Goal: Task Accomplishment & Management: Manage account settings

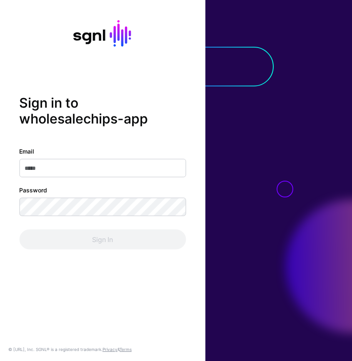
type input "**********"
click at [105, 230] on div "Sign In" at bounding box center [102, 239] width 167 height 20
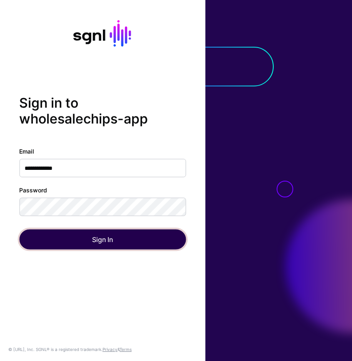
click at [105, 241] on button "Sign In" at bounding box center [102, 239] width 167 height 20
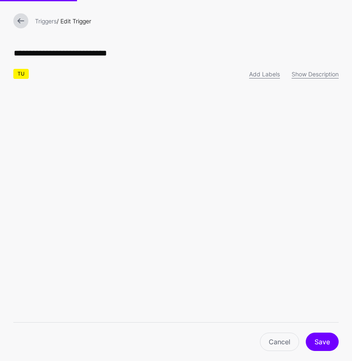
click at [24, 19] on link at bounding box center [20, 20] width 15 height 15
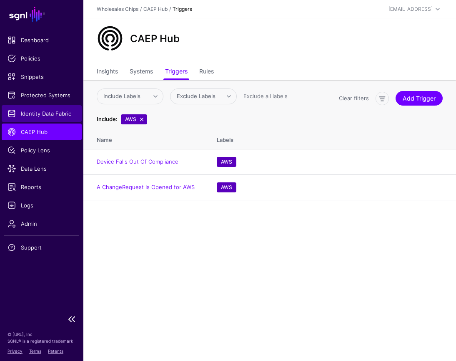
click at [57, 109] on span "Identity Data Fabric" at bounding box center [42, 113] width 68 height 8
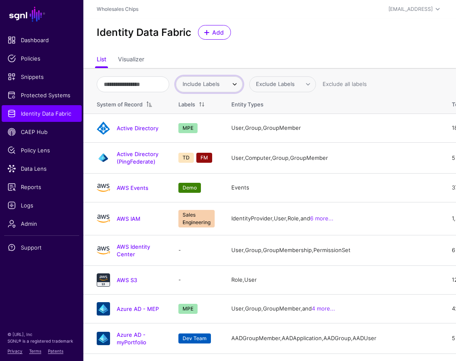
click at [208, 81] on span "Include Labels" at bounding box center [201, 83] width 37 height 7
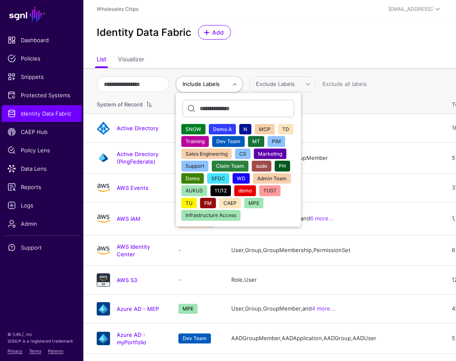
click at [219, 217] on span "Infrastructure Access" at bounding box center [211, 215] width 51 height 6
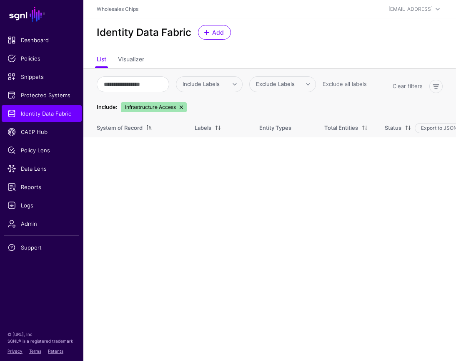
click at [182, 108] on link at bounding box center [181, 107] width 7 height 7
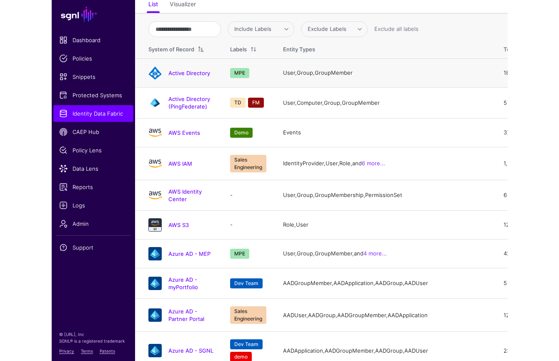
scroll to position [52, 0]
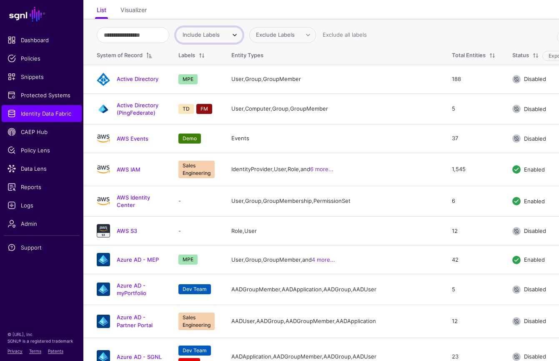
click at [240, 39] on span at bounding box center [235, 35] width 10 height 10
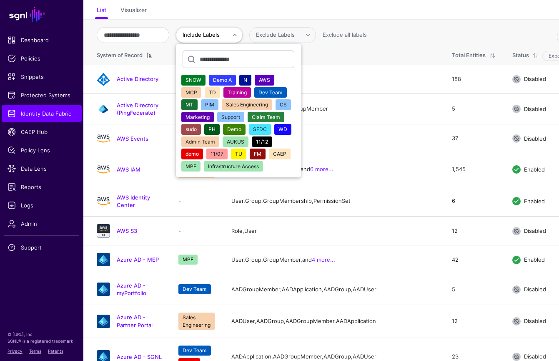
click at [268, 106] on span "Sales Engineering" at bounding box center [247, 104] width 42 height 6
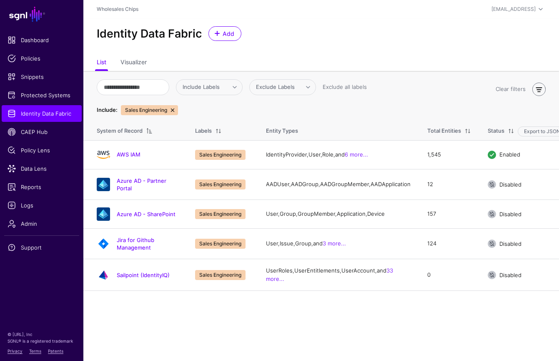
click at [352, 85] on link at bounding box center [538, 89] width 13 height 13
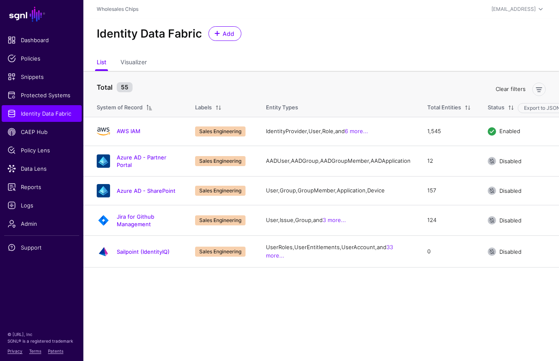
click at [352, 90] on link "Clear filters" at bounding box center [511, 88] width 30 height 7
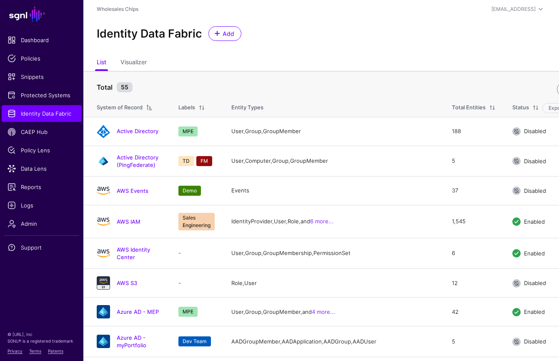
click at [352, 94] on link at bounding box center [563, 89] width 13 height 13
click at [214, 88] on span "Include Labels" at bounding box center [201, 86] width 37 height 7
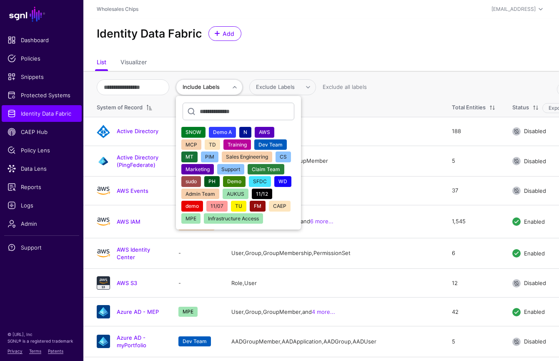
click at [270, 132] on span "AWS" at bounding box center [264, 132] width 11 height 6
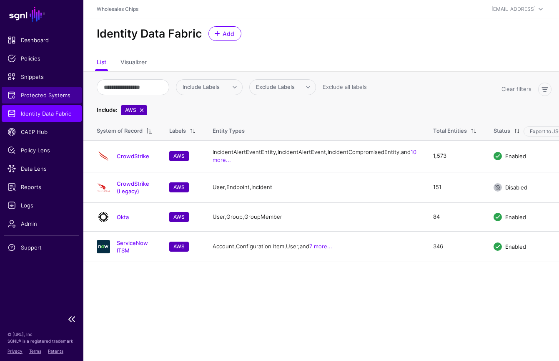
click at [53, 96] on span "Protected Systems" at bounding box center [42, 95] width 68 height 8
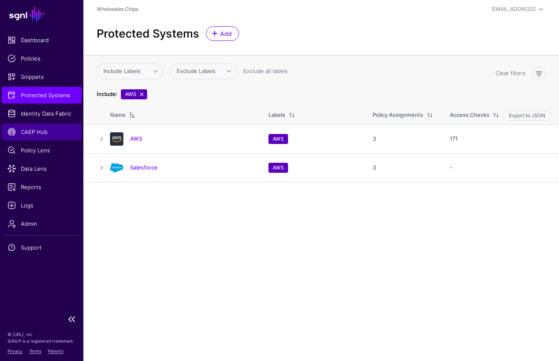
click at [48, 133] on span "CAEP Hub" at bounding box center [42, 132] width 68 height 8
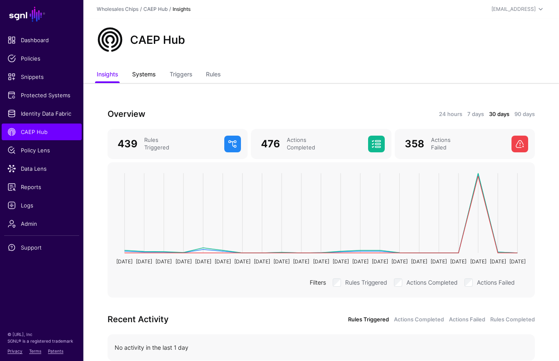
click at [142, 74] on link "Systems" at bounding box center [143, 75] width 23 height 16
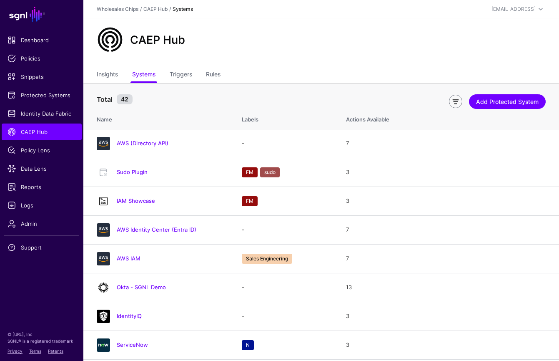
click at [352, 100] on link at bounding box center [455, 101] width 13 height 13
click at [158, 99] on span at bounding box center [156, 99] width 10 height 10
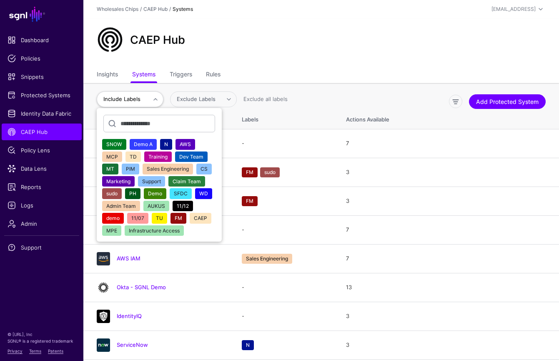
click at [188, 146] on span "AWS" at bounding box center [185, 144] width 11 height 6
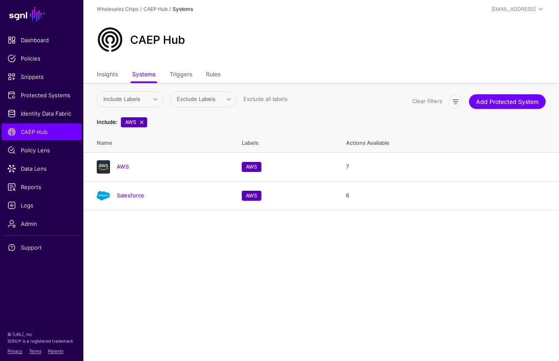
click at [195, 73] on ul "Insights Systems Triggers Rules" at bounding box center [321, 75] width 449 height 16
click at [182, 73] on link "Triggers" at bounding box center [181, 75] width 23 height 16
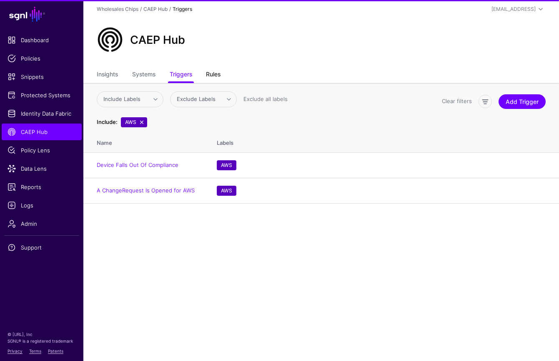
click at [221, 72] on link "Rules" at bounding box center [213, 75] width 15 height 16
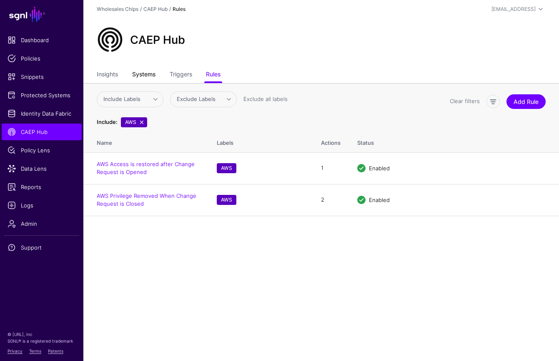
click at [148, 77] on link "Systems" at bounding box center [143, 75] width 23 height 16
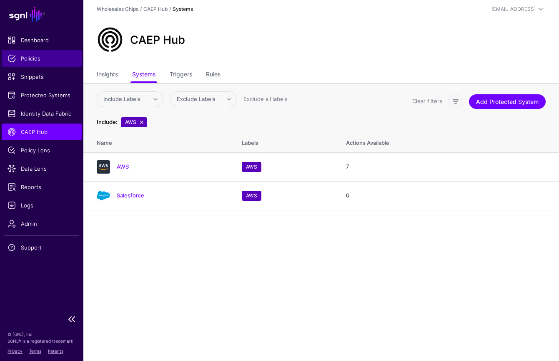
click at [39, 59] on span "Policies" at bounding box center [42, 58] width 68 height 8
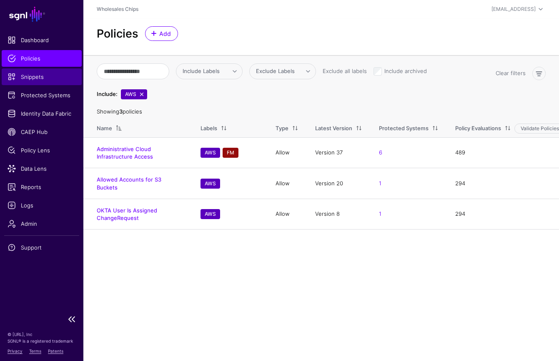
click at [52, 81] on link "Snippets" at bounding box center [42, 76] width 80 height 17
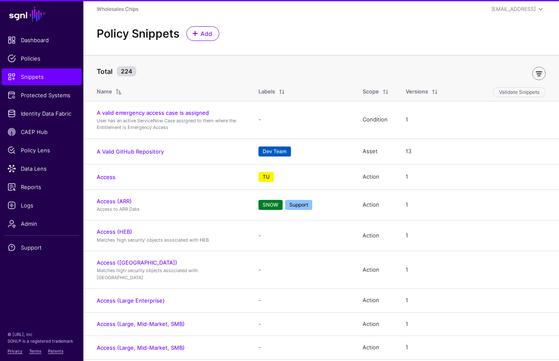
click at [352, 71] on link at bounding box center [538, 73] width 13 height 13
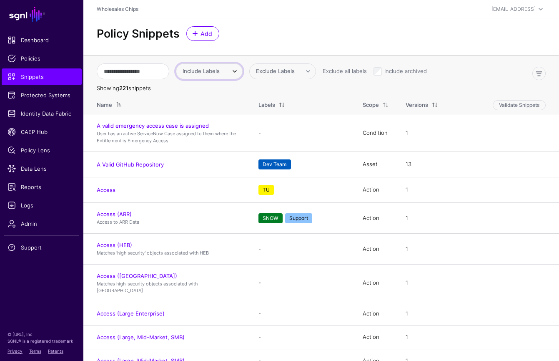
click at [240, 73] on span at bounding box center [235, 71] width 10 height 10
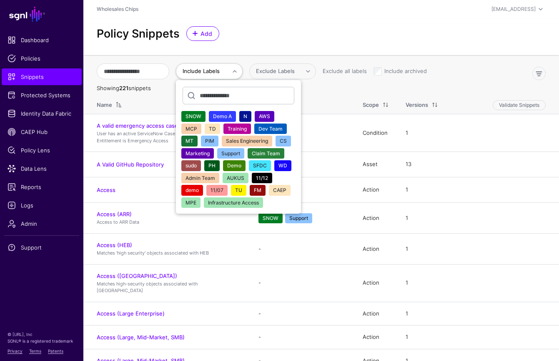
click at [270, 116] on span "AWS" at bounding box center [264, 116] width 11 height 6
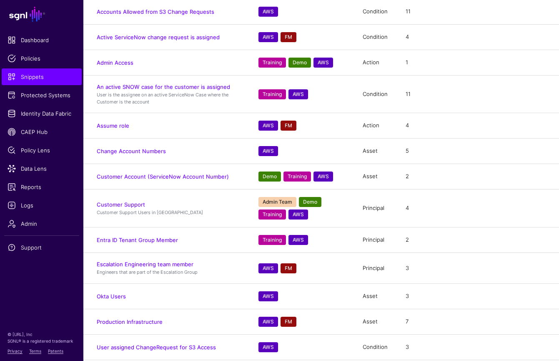
scroll to position [163, 0]
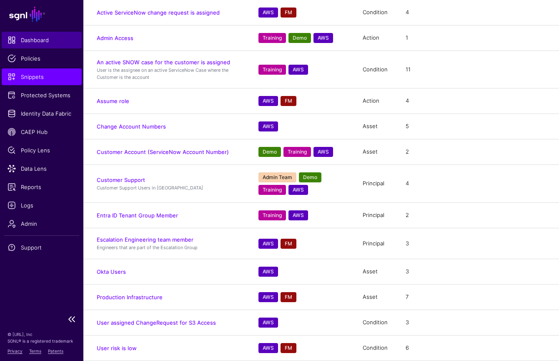
click at [45, 40] on span "Dashboard" at bounding box center [42, 40] width 68 height 8
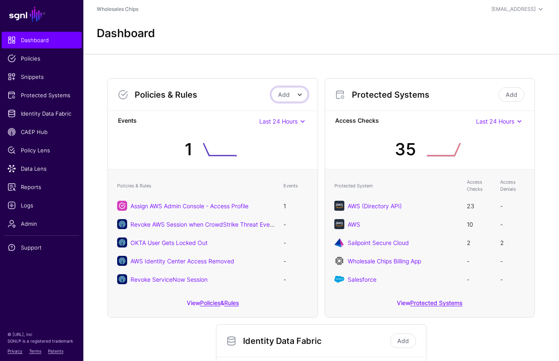
click at [297, 97] on span at bounding box center [300, 95] width 10 height 10
click at [269, 76] on div "Policies & Rules Add Add Policy Add Rule Events Last 24 Hours Last 24 Hours Las…" at bounding box center [321, 317] width 434 height 492
click at [36, 151] on span "Policy Lens" at bounding box center [42, 150] width 68 height 8
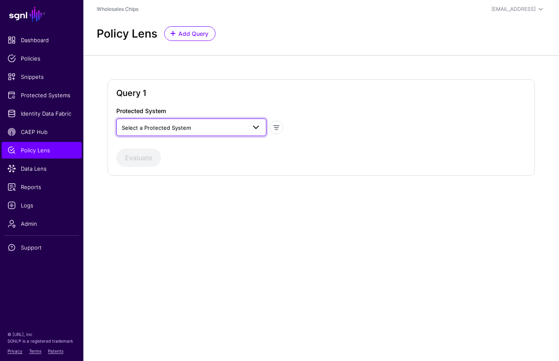
click at [176, 129] on span "Select a Protected System" at bounding box center [156, 127] width 69 height 7
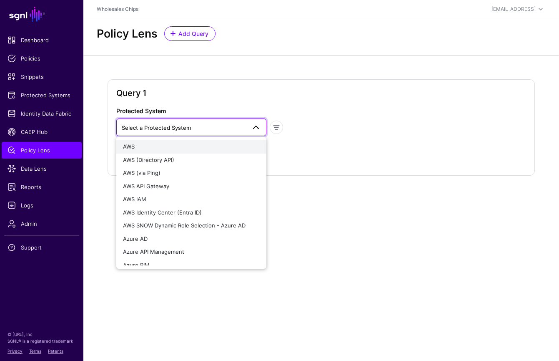
click at [192, 150] on div "AWS" at bounding box center [191, 147] width 137 height 8
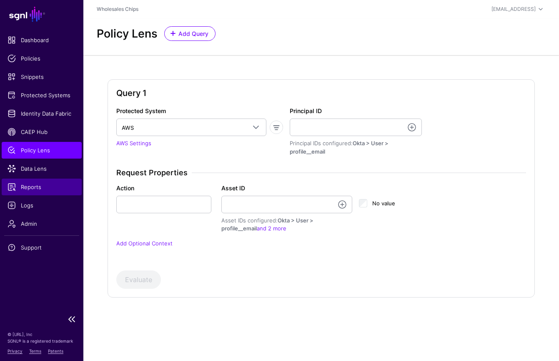
click at [48, 190] on span "Reports" at bounding box center [42, 187] width 68 height 8
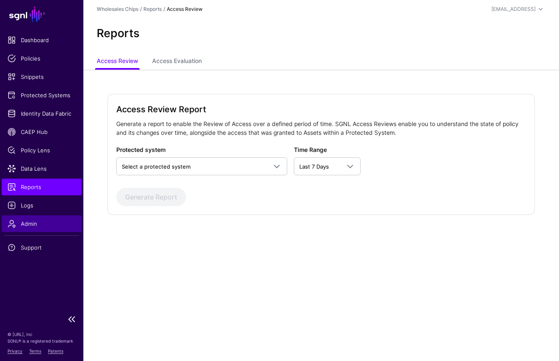
click at [46, 223] on span "Admin" at bounding box center [42, 223] width 68 height 8
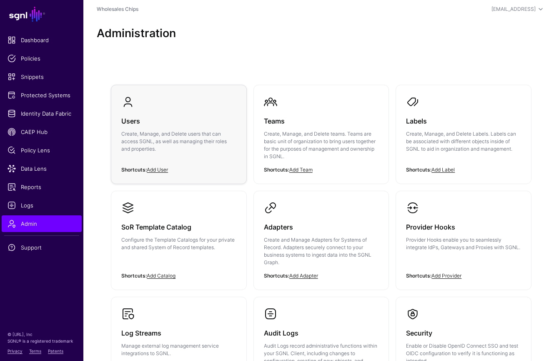
click at [208, 133] on p "Create, Manage, and Delete users that can access SGNL, as well as managing thei…" at bounding box center [178, 141] width 115 height 23
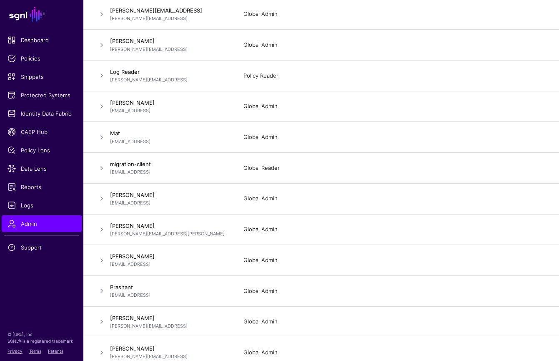
scroll to position [419, 0]
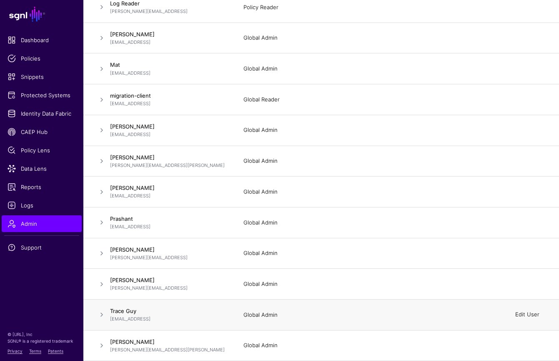
click at [352, 317] on link "Edit User" at bounding box center [527, 314] width 24 height 7
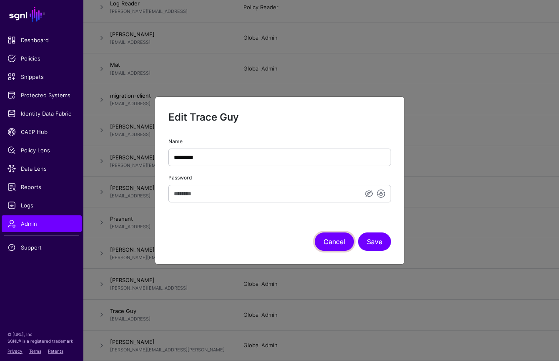
click at [341, 240] on button "Cancel" at bounding box center [334, 241] width 39 height 18
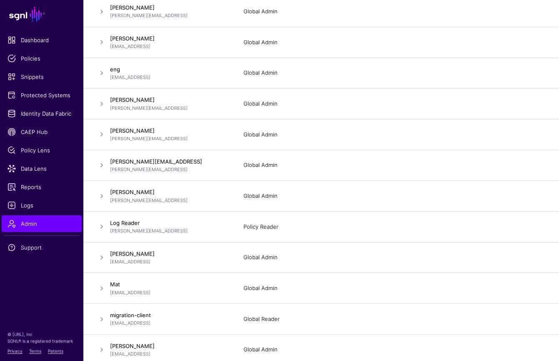
scroll to position [0, 0]
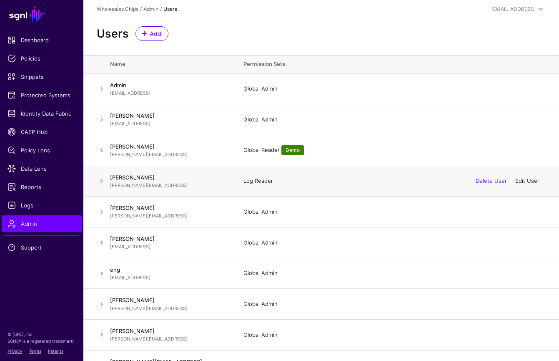
click at [352, 182] on link "Edit User" at bounding box center [527, 180] width 24 height 7
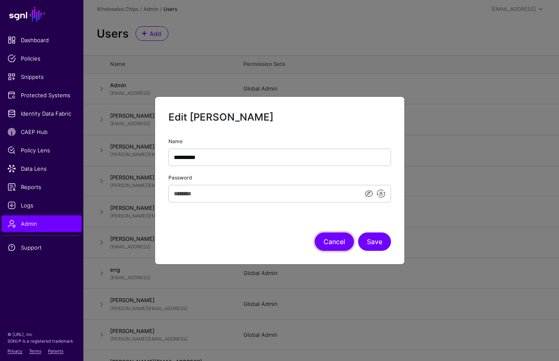
click at [339, 237] on button "Cancel" at bounding box center [334, 241] width 39 height 18
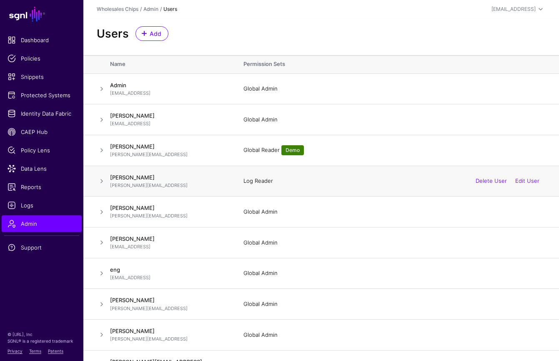
click at [352, 181] on div "Log Reader Delete User Edit User" at bounding box center [394, 181] width 302 height 8
click at [102, 182] on span at bounding box center [102, 181] width 10 height 10
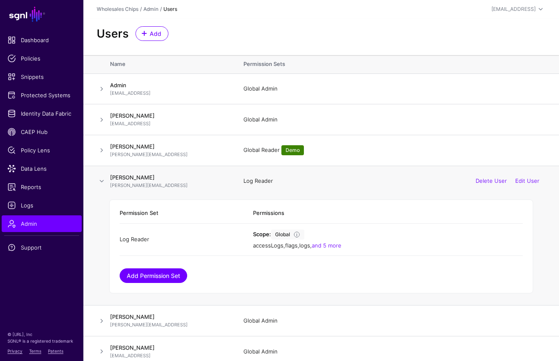
click at [172, 275] on link "Add Permission Set" at bounding box center [154, 275] width 68 height 15
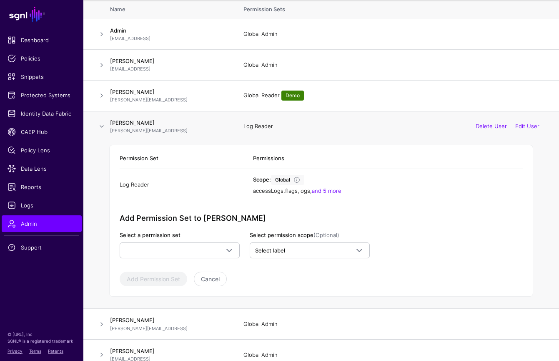
scroll to position [60, 0]
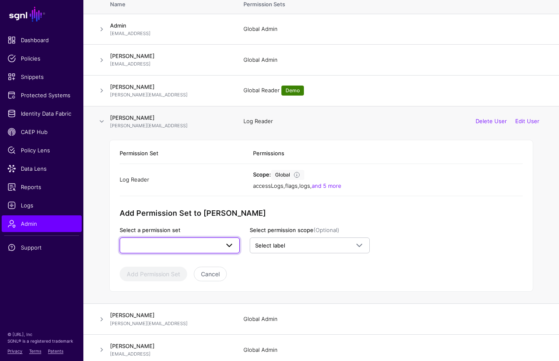
click at [228, 248] on span at bounding box center [229, 245] width 10 height 10
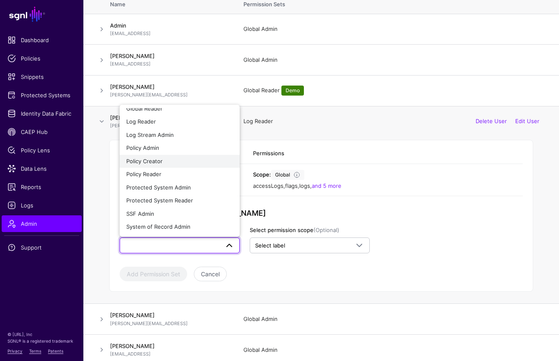
scroll to position [0, 0]
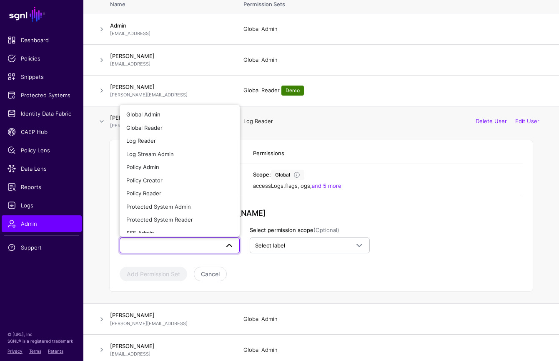
click at [352, 118] on div "Log Reader Delete User Edit User" at bounding box center [394, 121] width 302 height 8
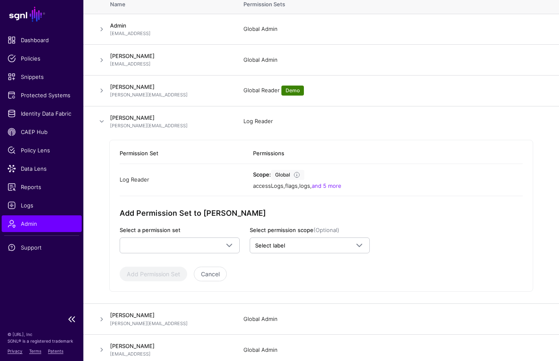
click at [46, 226] on span "Admin" at bounding box center [42, 223] width 68 height 8
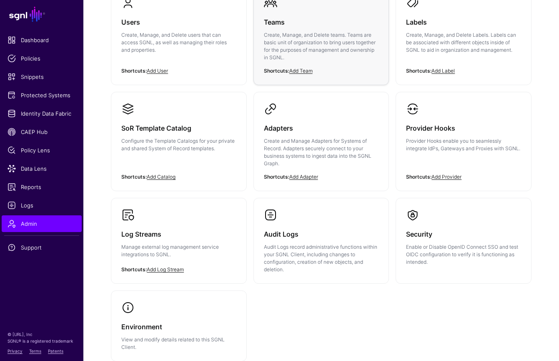
scroll to position [162, 0]
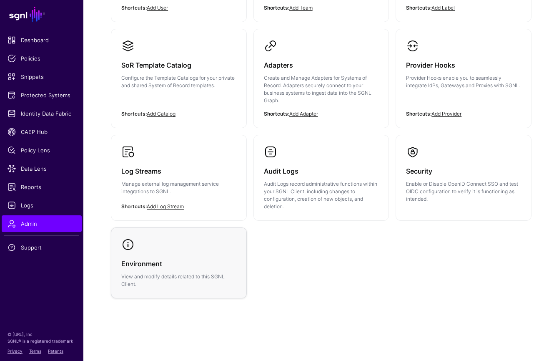
click at [183, 244] on link "Environment View and modify details related to this SGNL Client." at bounding box center [178, 263] width 135 height 70
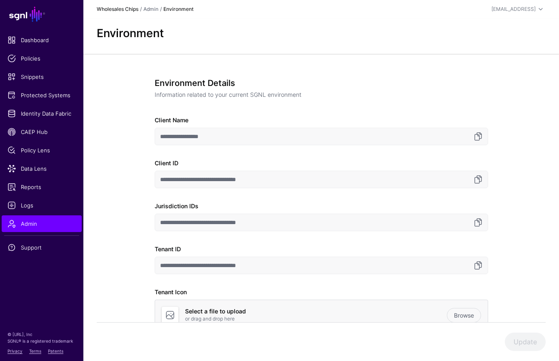
click at [121, 10] on link "Wholesales Chips" at bounding box center [118, 9] width 42 height 6
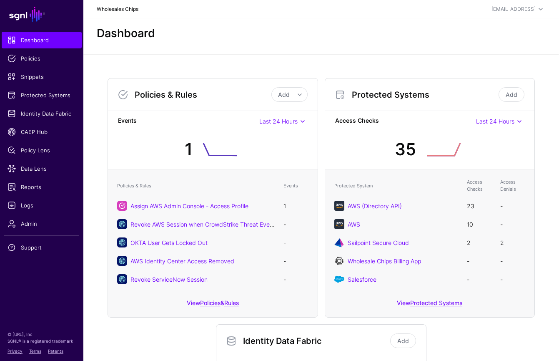
click at [121, 10] on link "Wholesales Chips" at bounding box center [118, 9] width 42 height 6
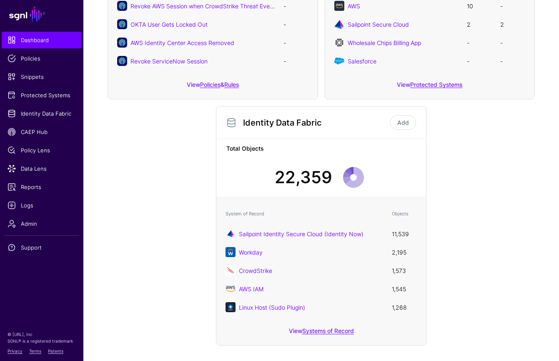
scroll to position [227, 0]
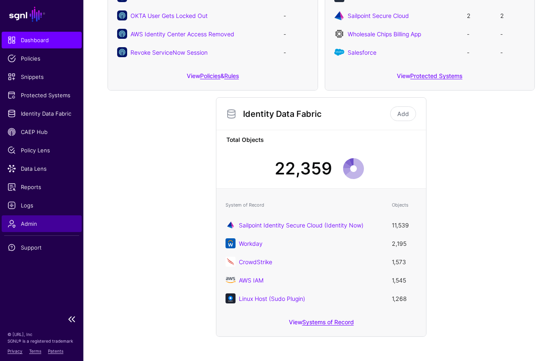
click at [39, 223] on span "Admin" at bounding box center [42, 223] width 68 height 8
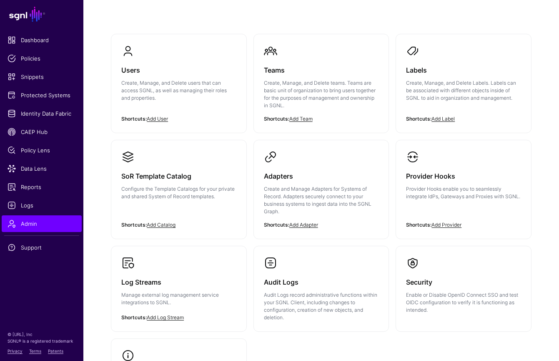
scroll to position [162, 0]
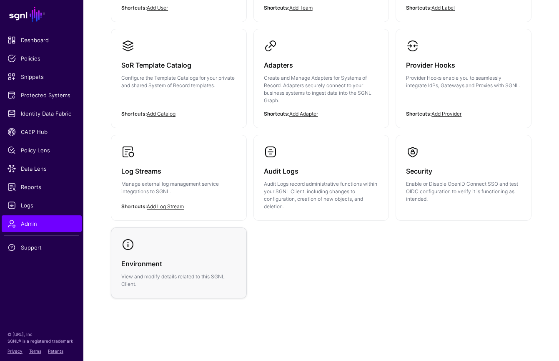
click at [223, 256] on div "Environment View and modify details related to this SGNL Client." at bounding box center [178, 269] width 115 height 37
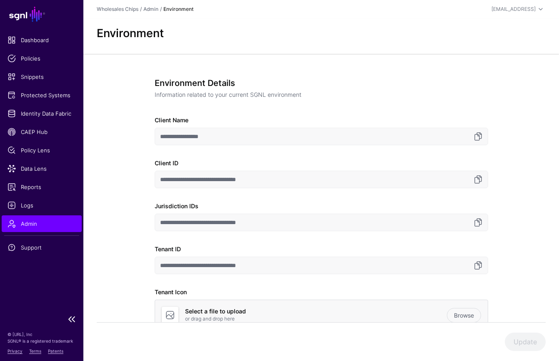
click at [44, 224] on span "Admin" at bounding box center [42, 223] width 68 height 8
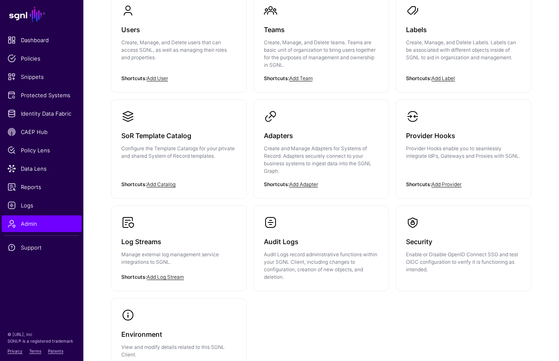
scroll to position [19, 0]
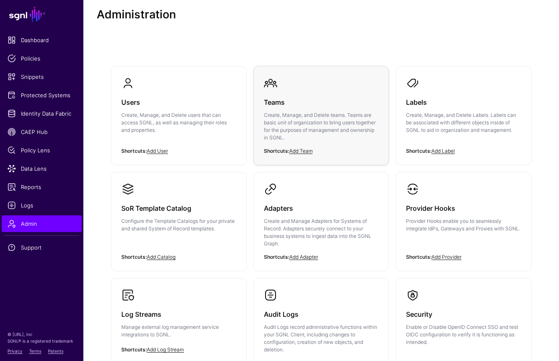
click at [281, 111] on div "Teams Create, Manage, and Delete teams. Teams are basic unit of organization to…" at bounding box center [321, 122] width 115 height 65
